Goal: Entertainment & Leisure: Consume media (video, audio)

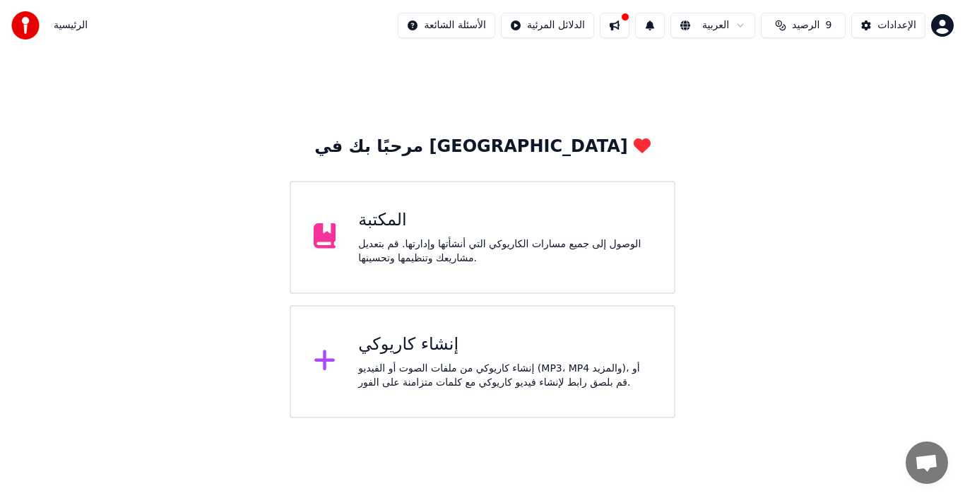
click at [773, 253] on div "مرحبًا بك في يوكا المكتبة الوصول إلى جميع مسارات الكاريوكي التي أنشأتها وإدارته…" at bounding box center [482, 235] width 965 height 368
click at [487, 258] on div "الوصول إلى جميع مسارات الكاريوكي التي أنشأتها وإدارتها. قم بتعديل مشاريعك وتنظي…" at bounding box center [504, 251] width 293 height 28
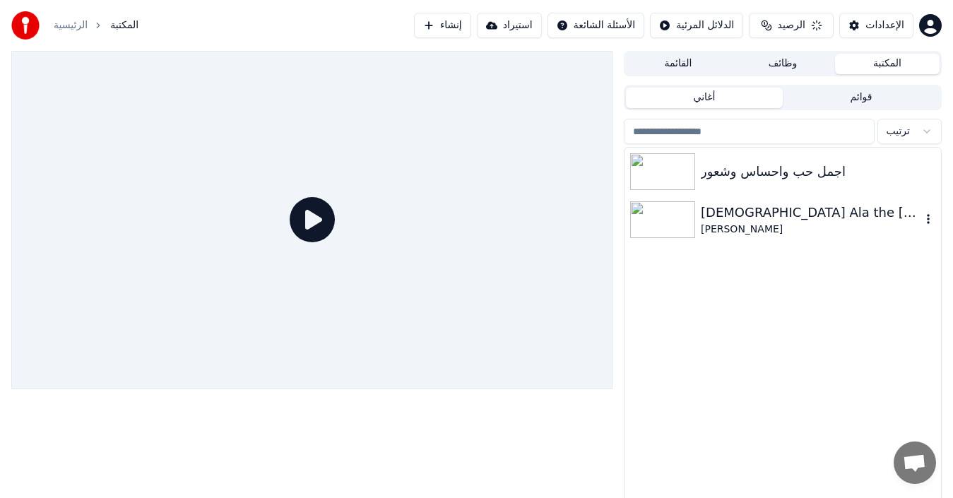
click at [813, 225] on div "[PERSON_NAME]" at bounding box center [811, 230] width 221 height 14
